Goal: Download file/media

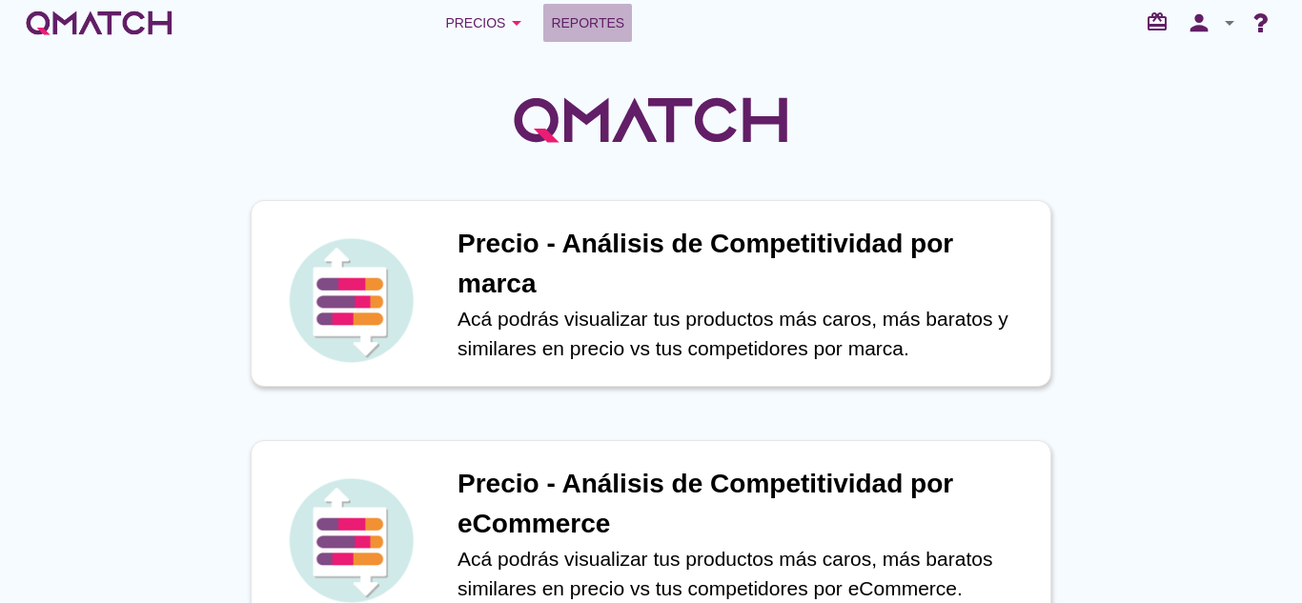
click at [574, 36] on link "Reportes" at bounding box center [587, 23] width 89 height 38
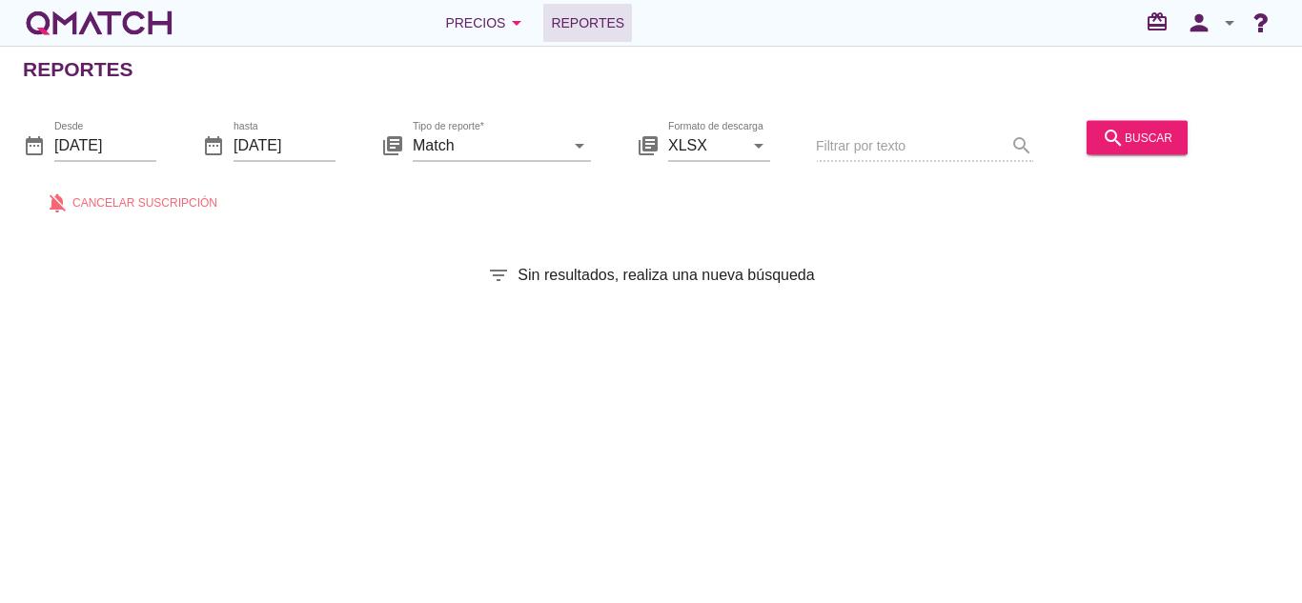
click at [1169, 115] on div "search buscar" at bounding box center [1137, 146] width 116 height 65
click at [1163, 119] on div "search buscar" at bounding box center [1137, 146] width 116 height 65
click at [1162, 120] on button "search buscar" at bounding box center [1137, 137] width 101 height 34
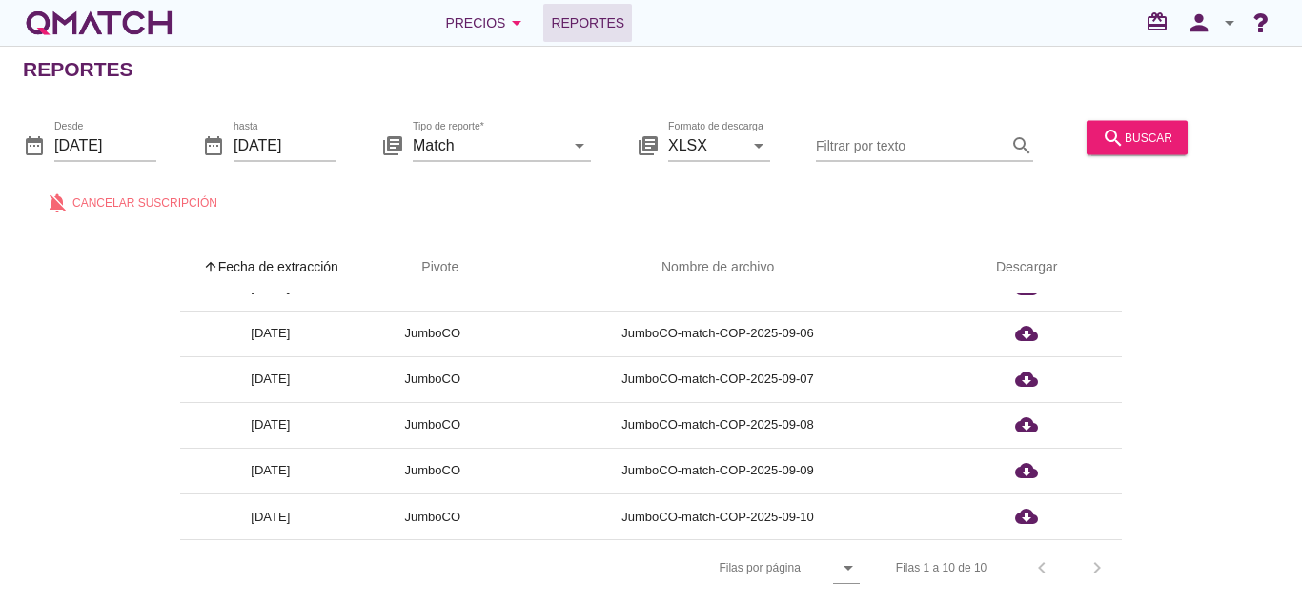
scroll to position [6, 0]
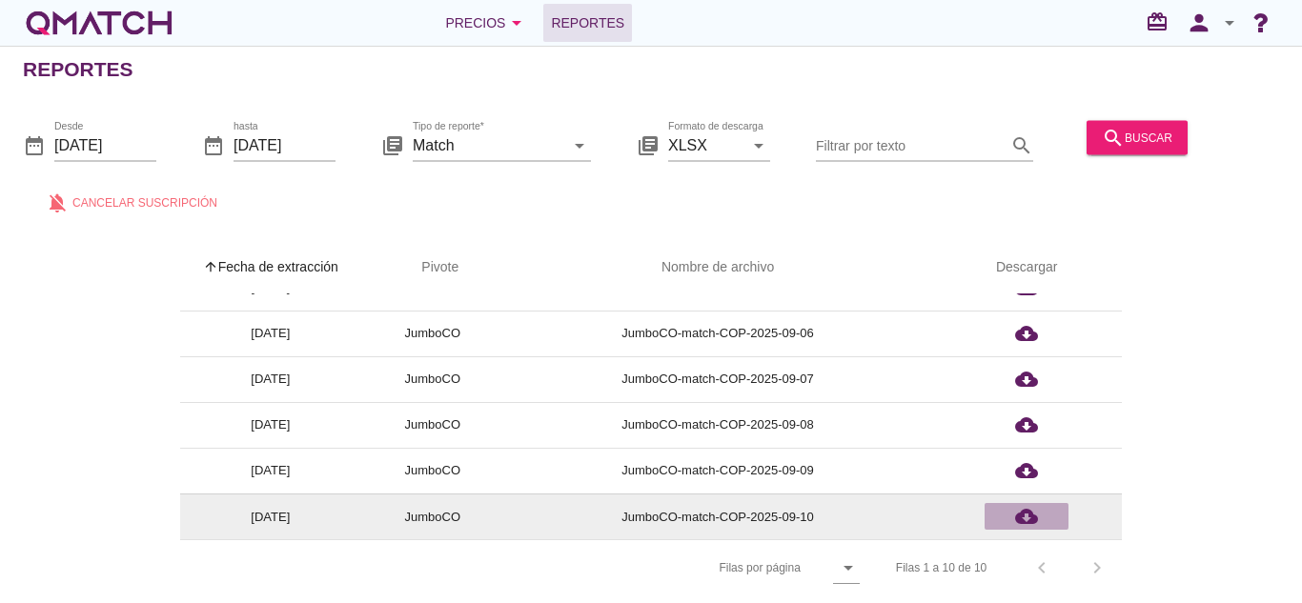
click at [1032, 517] on icon "cloud_download" at bounding box center [1026, 516] width 23 height 23
click at [1032, 505] on icon "cloud_download" at bounding box center [1026, 516] width 23 height 23
click at [1032, 511] on icon "cloud_download" at bounding box center [1026, 516] width 23 height 23
